Goal: Task Accomplishment & Management: Complete application form

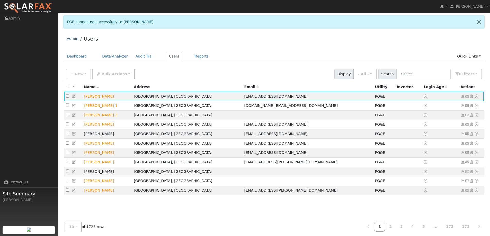
click at [75, 38] on link "Admin" at bounding box center [73, 38] width 12 height 4
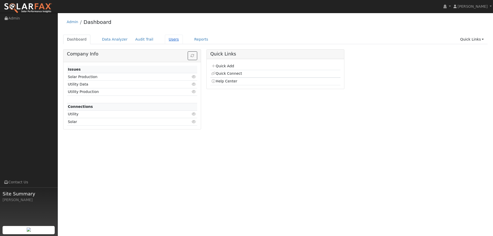
click at [168, 42] on link "Users" at bounding box center [174, 40] width 18 height 10
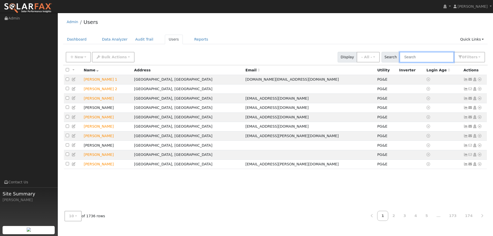
click at [434, 57] on input "text" at bounding box center [427, 57] width 54 height 11
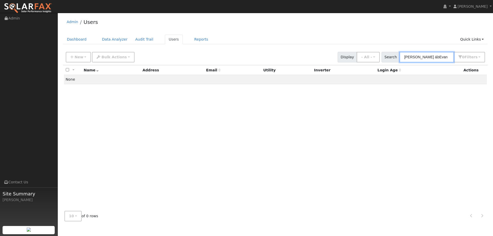
click at [421, 56] on input "Allison &bEvan" at bounding box center [427, 57] width 54 height 11
click at [423, 55] on input "Allison &bEvan" at bounding box center [427, 57] width 54 height 11
type input "Allison & Evan"
drag, startPoint x: 433, startPoint y: 56, endPoint x: 401, endPoint y: 64, distance: 32.6
click at [401, 64] on div "New Add User Quick Add Quick Connect Quick Convert Lead Bulk Actions Send Email…" at bounding box center [275, 57] width 425 height 16
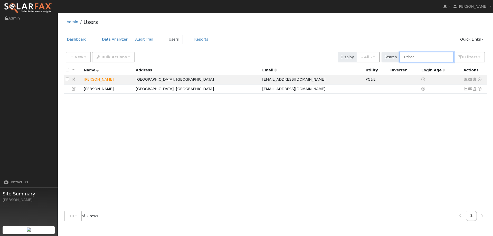
type input "Prince"
drag, startPoint x: 244, startPoint y: 167, endPoint x: 167, endPoint y: 147, distance: 79.9
click at [244, 167] on div "All None All on page None on page Name Address Email Utility Inverter Login Age…" at bounding box center [275, 136] width 425 height 142
click at [76, 38] on link "Dashboard" at bounding box center [76, 40] width 27 height 10
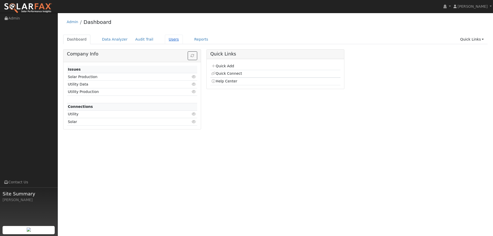
click at [171, 40] on link "Users" at bounding box center [174, 40] width 18 height 10
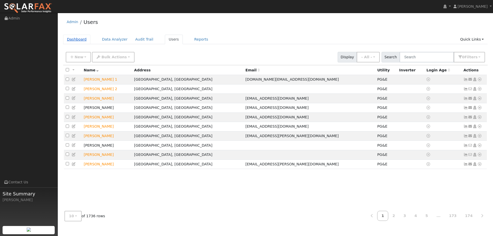
click at [71, 41] on link "Dashboard" at bounding box center [76, 40] width 27 height 10
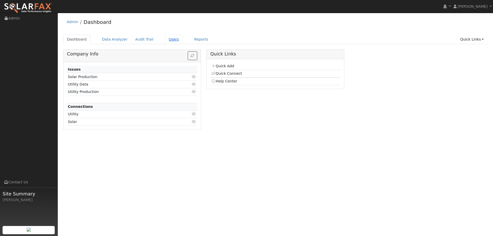
click at [166, 39] on link "Users" at bounding box center [174, 40] width 18 height 10
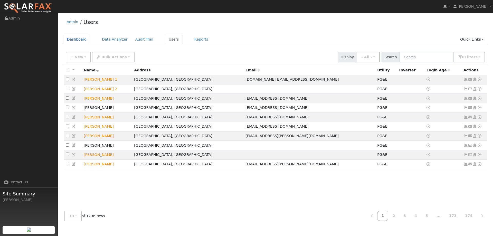
click at [72, 39] on link "Dashboard" at bounding box center [76, 40] width 27 height 10
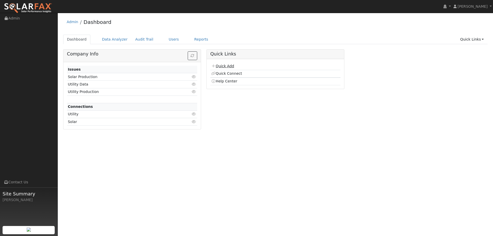
click at [223, 65] on link "Quick Add" at bounding box center [222, 66] width 23 height 4
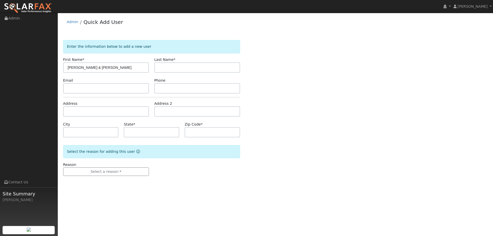
type input "[PERSON_NAME] & [PERSON_NAME]"
click at [179, 66] on input "text" at bounding box center [197, 67] width 86 height 10
type input "Prince"
click at [148, 68] on input "[PERSON_NAME] & [PERSON_NAME]" at bounding box center [106, 67] width 86 height 10
type input "[PERSON_NAME] & [PERSON_NAME]"
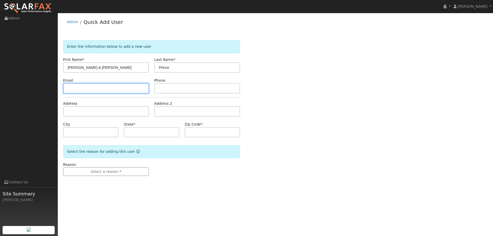
click at [123, 88] on input "text" at bounding box center [106, 88] width 86 height 10
click at [85, 90] on input "text" at bounding box center [106, 88] width 86 height 10
paste input "[EMAIL_ADDRESS][DOMAIN_NAME]"
type input "[EMAIL_ADDRESS][DOMAIN_NAME]"
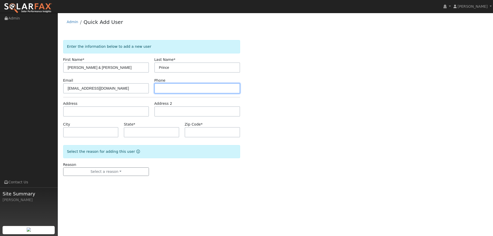
click at [218, 93] on input "text" at bounding box center [197, 88] width 86 height 10
paste input "[PHONE_NUMBER]"
type input "[PHONE_NUMBER]"
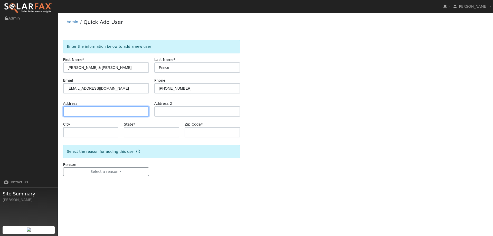
click at [123, 112] on input "text" at bounding box center [106, 111] width 86 height 10
click at [86, 109] on input "text" at bounding box center [106, 111] width 86 height 10
paste input "[STREET_ADDRESS]"
type input "[STREET_ADDRESS]"
type input "[GEOGRAPHIC_DATA]"
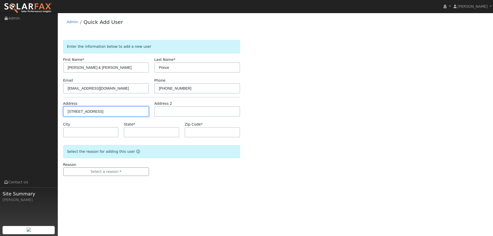
type input "CA"
type input "94534"
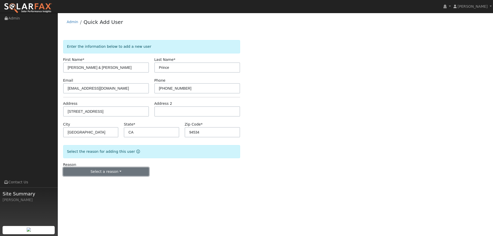
click at [114, 170] on button "Select a reason" at bounding box center [106, 172] width 86 height 9
click at [100, 179] on link "New lead" at bounding box center [91, 182] width 57 height 7
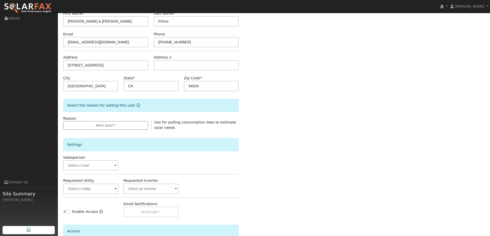
scroll to position [97, 0]
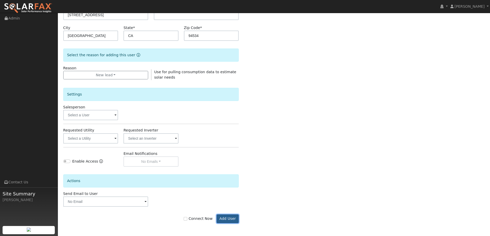
click at [227, 219] on button "Add User" at bounding box center [227, 219] width 22 height 9
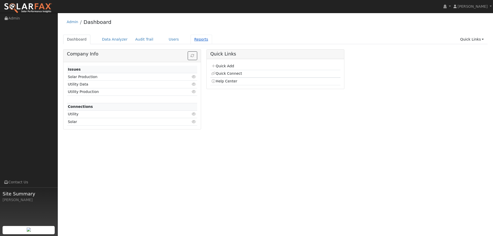
click at [195, 42] on link "Reports" at bounding box center [202, 40] width 22 height 10
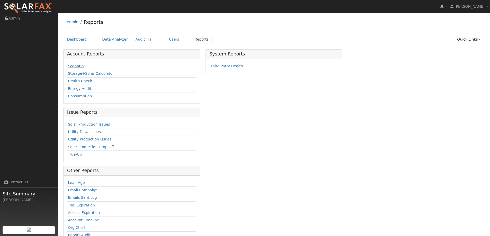
click at [71, 68] on link "Scenario" at bounding box center [76, 66] width 16 height 4
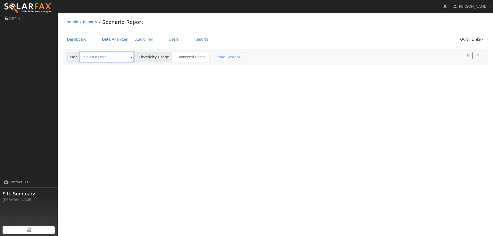
click at [101, 56] on input "text" at bounding box center [107, 57] width 54 height 10
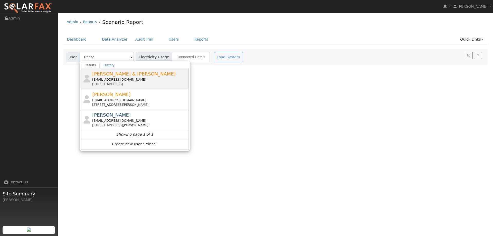
click at [139, 78] on div "anprice05@gmail.com" at bounding box center [139, 79] width 95 height 5
type input "Allison & Evan Prince"
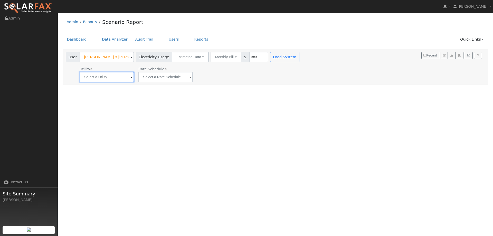
click at [108, 73] on input "text" at bounding box center [107, 77] width 54 height 10
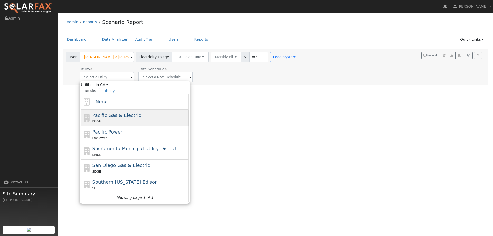
click at [104, 115] on span "Pacific Gas & Electric" at bounding box center [117, 115] width 49 height 5
type input "Pacific Gas & Electric"
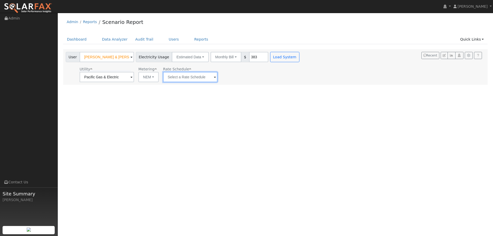
click at [171, 79] on input "text" at bounding box center [190, 77] width 54 height 10
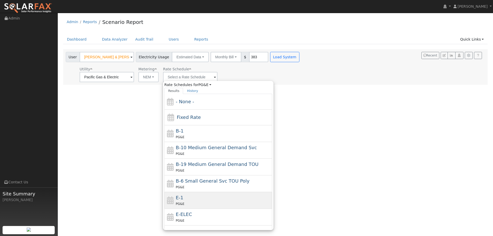
click at [196, 199] on div "E-1 PG&E" at bounding box center [223, 200] width 95 height 12
type input "E-1"
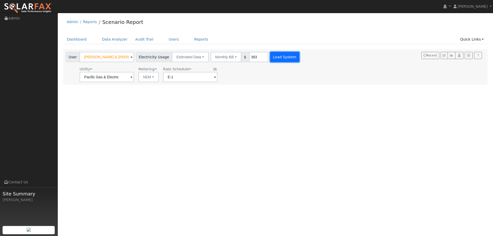
click at [279, 54] on button "Load System" at bounding box center [284, 57] width 29 height 10
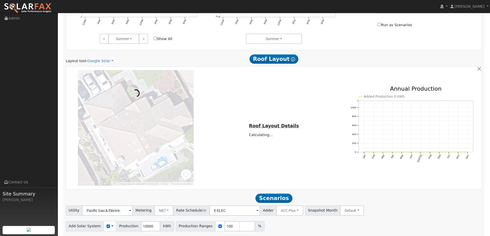
scroll to position [266, 0]
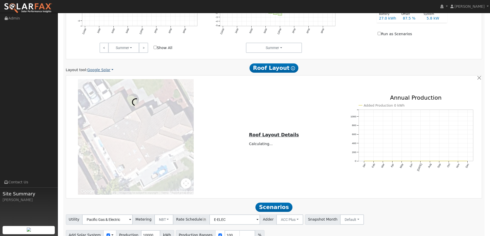
click at [98, 70] on link "Google Solar" at bounding box center [100, 69] width 26 height 5
click at [103, 95] on link "Aurora" at bounding box center [104, 93] width 36 height 7
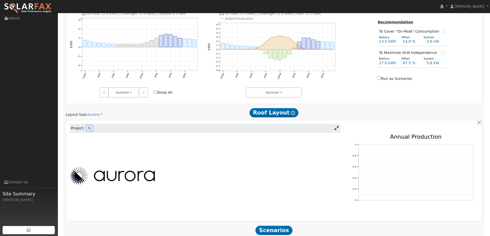
scroll to position [270, 0]
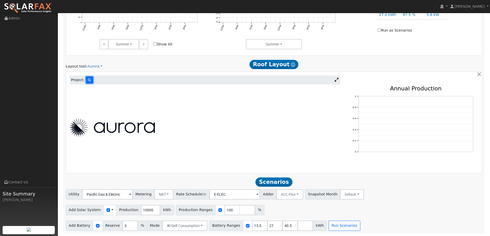
click at [89, 80] on icon at bounding box center [89, 80] width 3 height 3
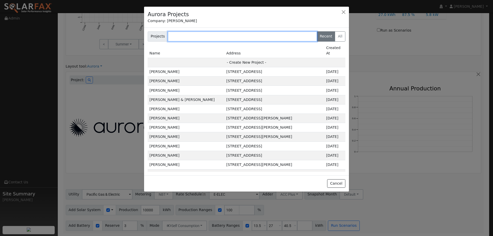
click at [184, 33] on input "text" at bounding box center [243, 36] width 150 height 10
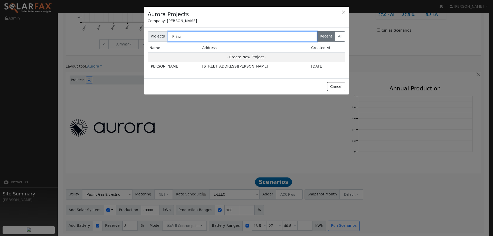
type input "Prince"
drag, startPoint x: 174, startPoint y: 35, endPoint x: 163, endPoint y: 34, distance: 11.6
click at [163, 34] on div "Projects Prince Recent All" at bounding box center [247, 36] width 198 height 10
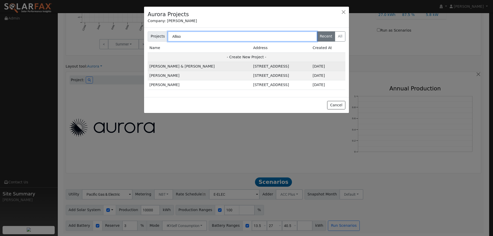
type input "Alliso"
click at [252, 63] on td "5214 Pavilion Ct, Fairfield, CA 94534, USA" at bounding box center [282, 66] width 60 height 9
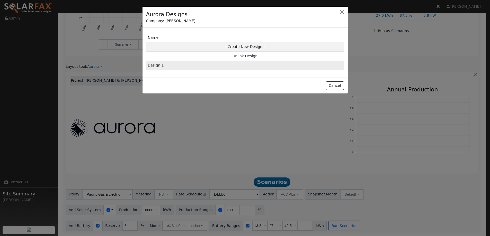
scroll to position [271, 0]
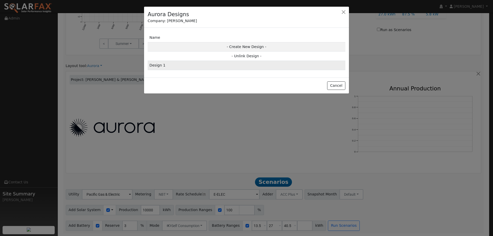
click at [218, 68] on td "Design 1" at bounding box center [247, 65] width 198 height 9
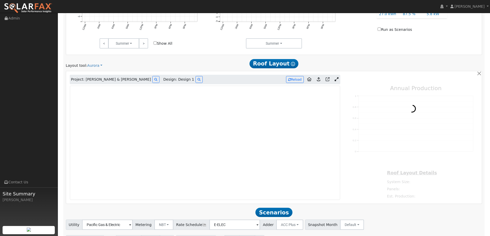
type input "0"
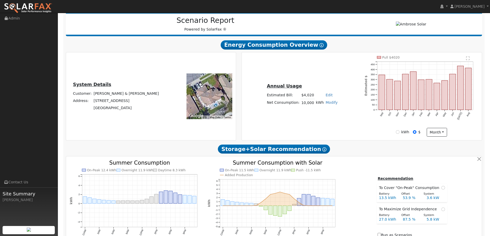
scroll to position [0, 0]
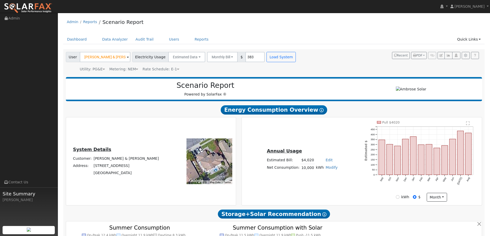
click at [33, 7] on img at bounding box center [28, 8] width 48 height 11
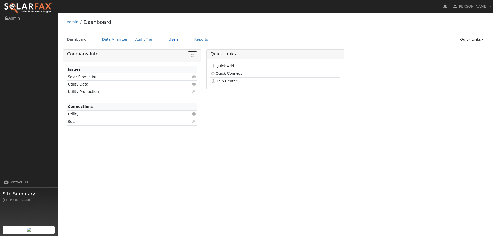
click at [166, 38] on link "Users" at bounding box center [174, 40] width 18 height 10
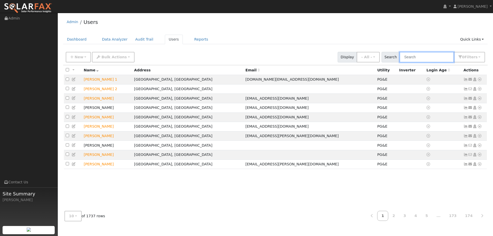
click at [423, 58] on input "text" at bounding box center [427, 57] width 54 height 11
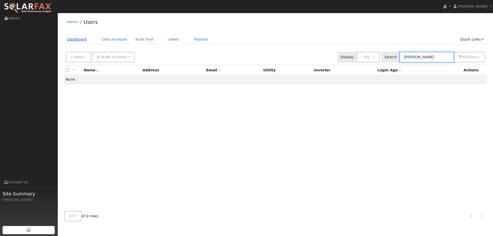
type input "Sumer Johal"
click at [77, 41] on link "Dashboard" at bounding box center [76, 40] width 27 height 10
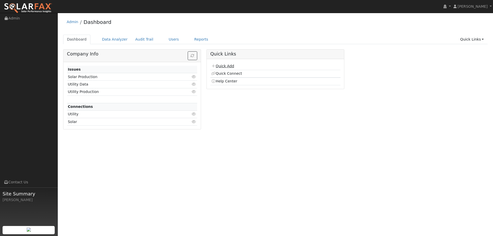
click at [225, 66] on link "Quick Add" at bounding box center [222, 66] width 23 height 4
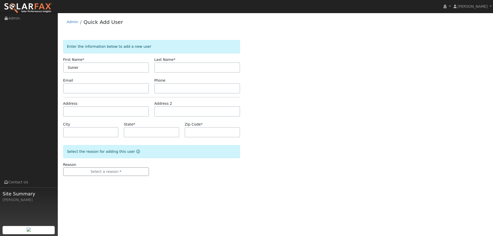
type input "Sumer"
drag, startPoint x: 160, startPoint y: 70, endPoint x: 164, endPoint y: 73, distance: 5.0
click at [164, 71] on input "text" at bounding box center [197, 67] width 86 height 10
type input "Johal"
click at [198, 90] on input "text" at bounding box center [197, 88] width 86 height 10
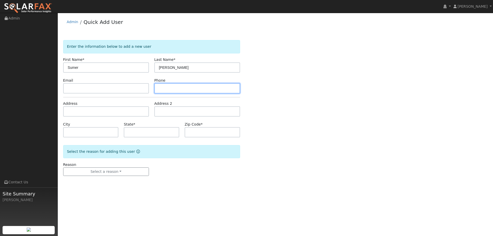
paste input "(408) 476-1190"
type input "(408) 476-1190"
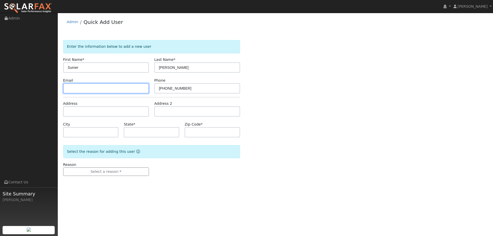
click at [125, 93] on input "text" at bounding box center [106, 88] width 86 height 10
paste input "[EMAIL_ADDRESS][PERSON_NAME][DOMAIN_NAME]"
type input "[EMAIL_ADDRESS][PERSON_NAME][DOMAIN_NAME]"
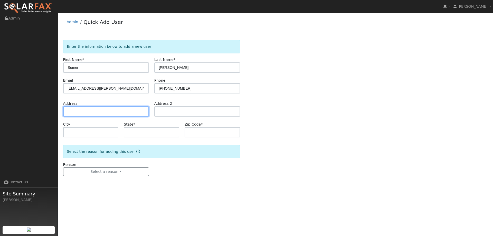
click at [132, 113] on input "text" at bounding box center [106, 111] width 86 height 10
paste input "5260 Tuscany Dr"
type input "[STREET_ADDRESS]"
type input "Fairfield"
type input "CA"
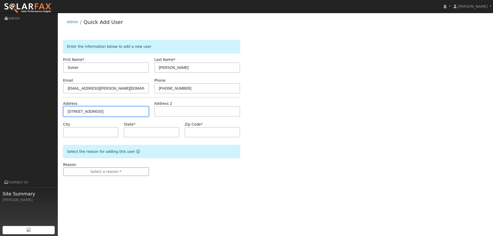
type input "94534"
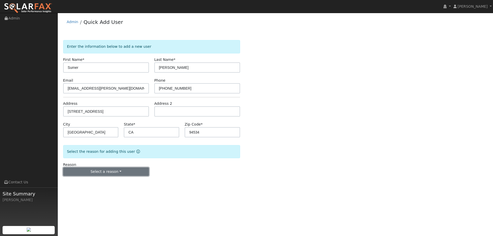
click at [134, 171] on button "Select a reason" at bounding box center [106, 172] width 86 height 9
click at [103, 181] on link "New lead" at bounding box center [91, 182] width 57 height 7
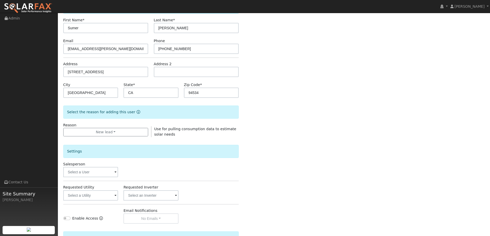
scroll to position [97, 0]
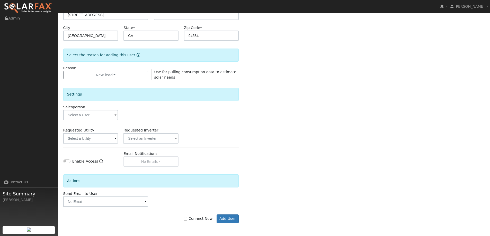
click at [240, 217] on div "Connect Now Add User" at bounding box center [150, 219] width 181 height 9
click at [233, 219] on button "Add User" at bounding box center [227, 219] width 22 height 9
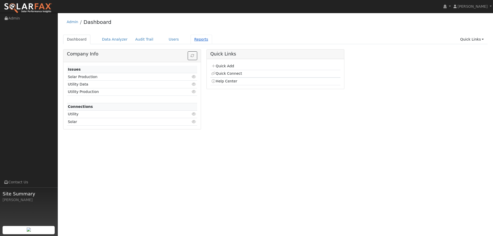
click at [191, 41] on link "Reports" at bounding box center [202, 40] width 22 height 10
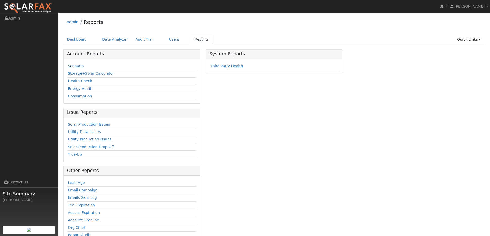
click at [72, 67] on link "Scenario" at bounding box center [76, 66] width 16 height 4
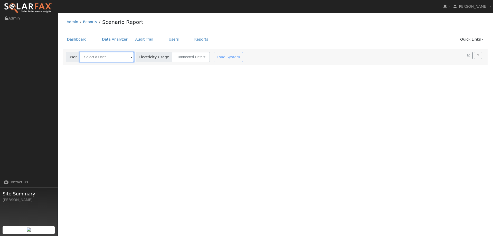
click at [119, 53] on input "text" at bounding box center [107, 57] width 54 height 10
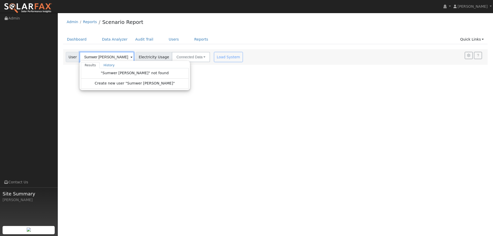
click at [94, 57] on input "Sumwer [PERSON_NAME]" at bounding box center [107, 57] width 54 height 10
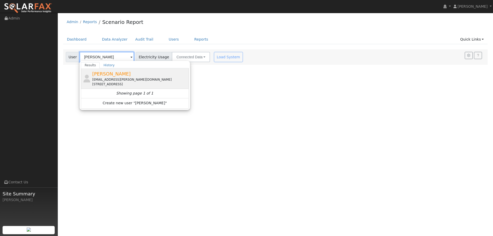
type input "[PERSON_NAME]"
click at [105, 72] on span "[PERSON_NAME]" at bounding box center [111, 73] width 39 height 5
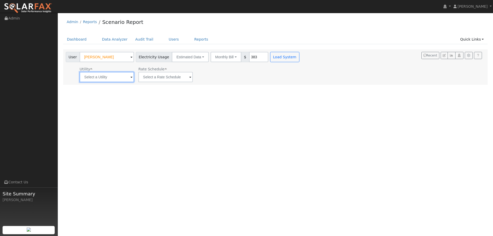
click at [114, 78] on input "text" at bounding box center [107, 77] width 54 height 10
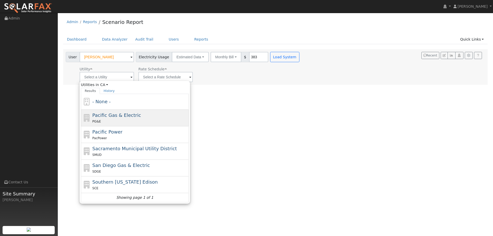
drag, startPoint x: 113, startPoint y: 117, endPoint x: 113, endPoint y: 111, distance: 5.9
click at [113, 116] on div "Pacific Gas & Electric PG&E" at bounding box center [140, 118] width 95 height 12
type input "Pacific Gas & Electric"
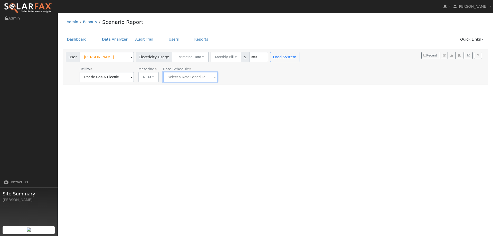
click at [194, 76] on input "text" at bounding box center [190, 77] width 54 height 10
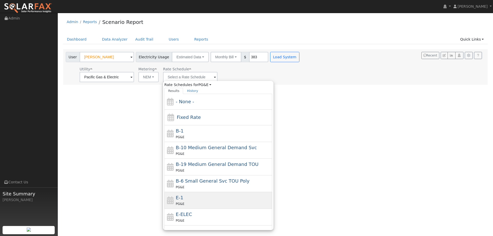
click at [189, 195] on div "E-1 PG&E" at bounding box center [223, 200] width 95 height 12
type input "E-1"
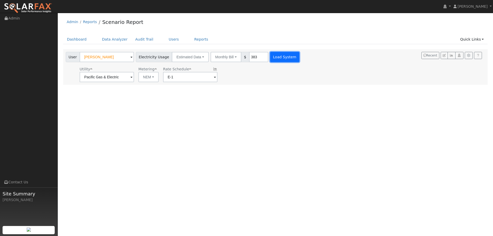
click at [271, 54] on button "Load System" at bounding box center [284, 57] width 29 height 10
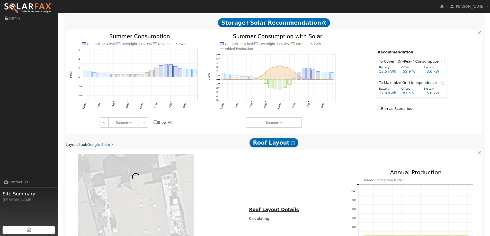
scroll to position [231, 0]
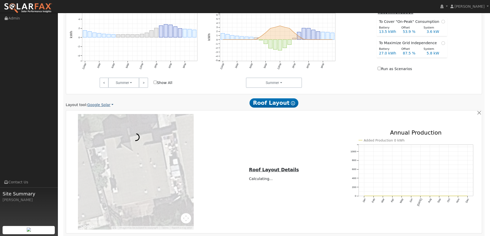
click at [102, 105] on link "Google Solar" at bounding box center [100, 104] width 26 height 5
click at [105, 128] on link "Aurora" at bounding box center [104, 128] width 36 height 7
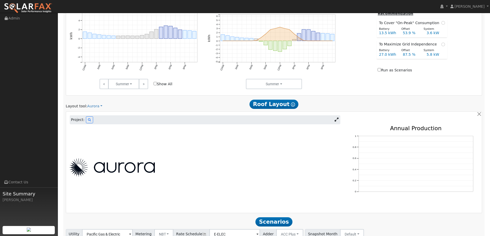
scroll to position [270, 0]
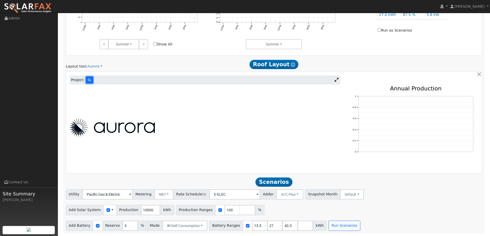
click at [88, 81] on icon at bounding box center [89, 80] width 3 height 3
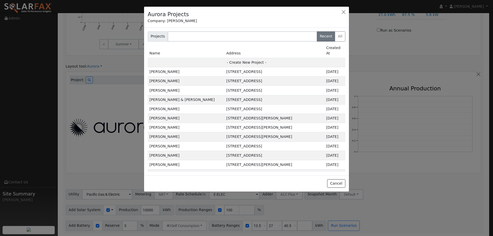
click at [216, 28] on div "Projects Recent All Name Address Created At - Create New Project - [PERSON_NAME…" at bounding box center [246, 102] width 205 height 148
click at [218, 33] on input "text" at bounding box center [243, 36] width 150 height 10
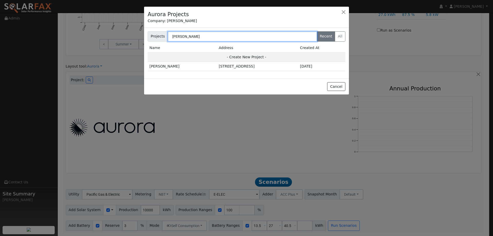
type input "[PERSON_NAME]"
click at [224, 73] on div "Name Address Created At - Create New Project - [GEOGRAPHIC_DATA][PERSON_NAME] […" at bounding box center [246, 59] width 203 height 32
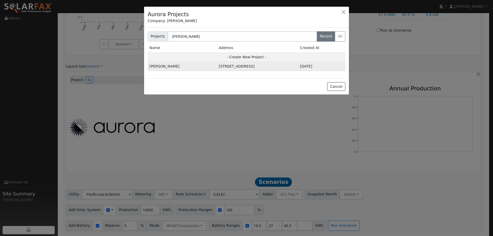
click at [225, 64] on td "[STREET_ADDRESS]" at bounding box center [257, 66] width 81 height 9
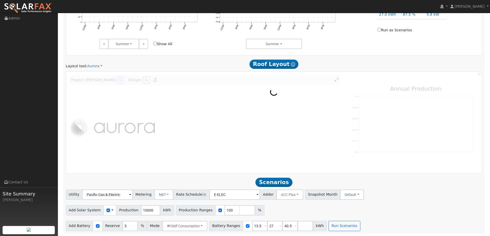
scroll to position [271, 0]
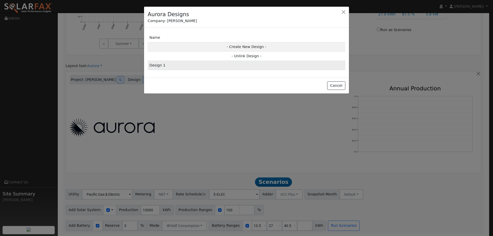
click at [266, 66] on td "Design 1" at bounding box center [247, 65] width 198 height 9
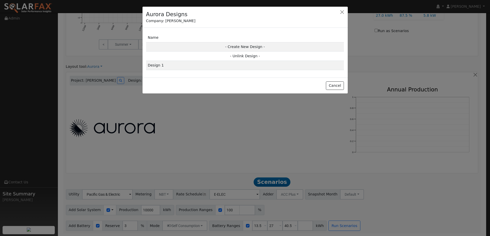
type input "0"
